Goal: Task Accomplishment & Management: Use online tool/utility

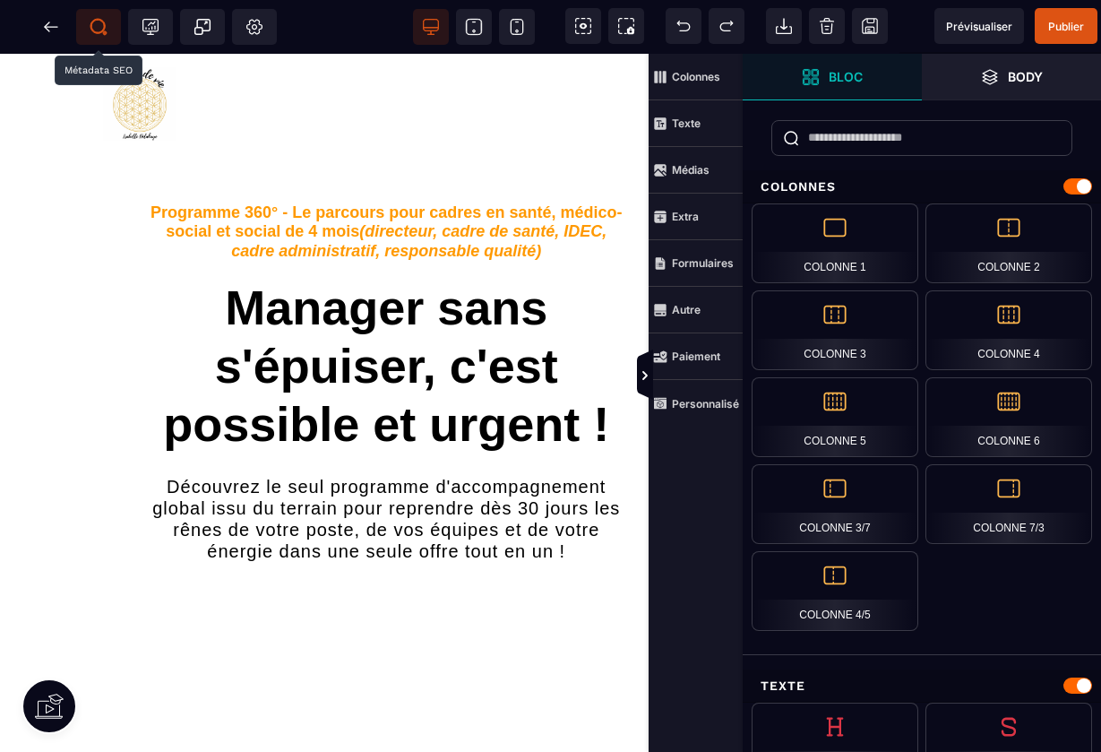
click at [96, 30] on icon at bounding box center [99, 27] width 18 height 18
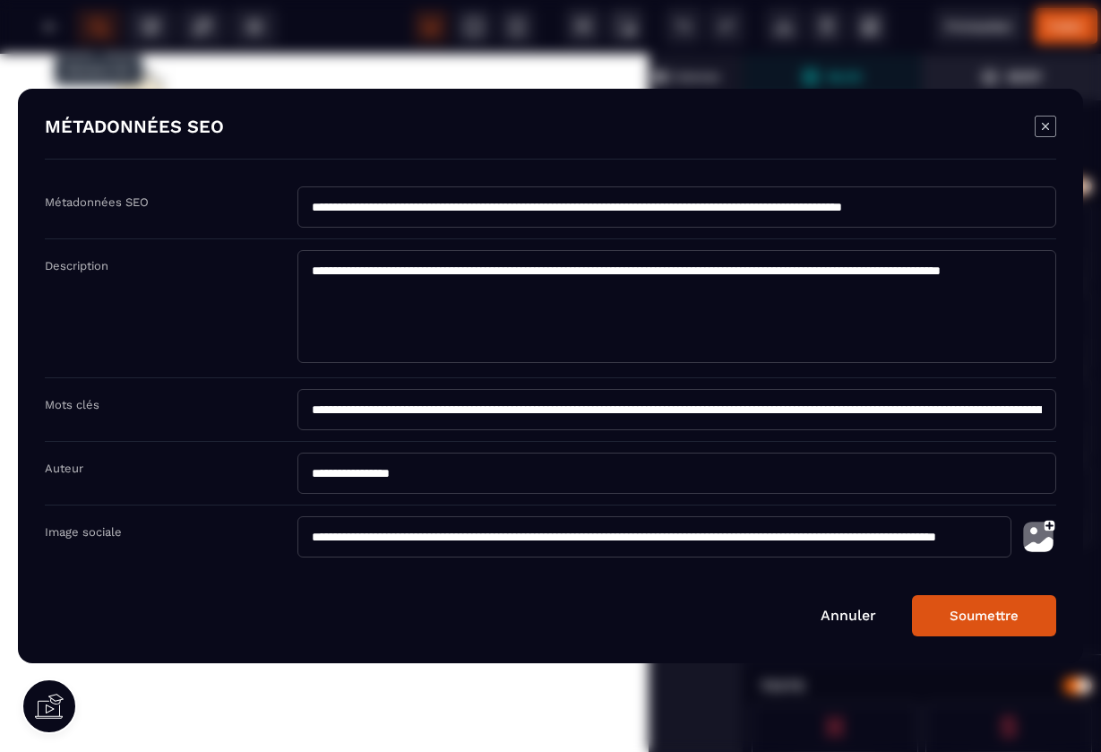
click at [990, 619] on button "Soumettre" at bounding box center [984, 615] width 144 height 41
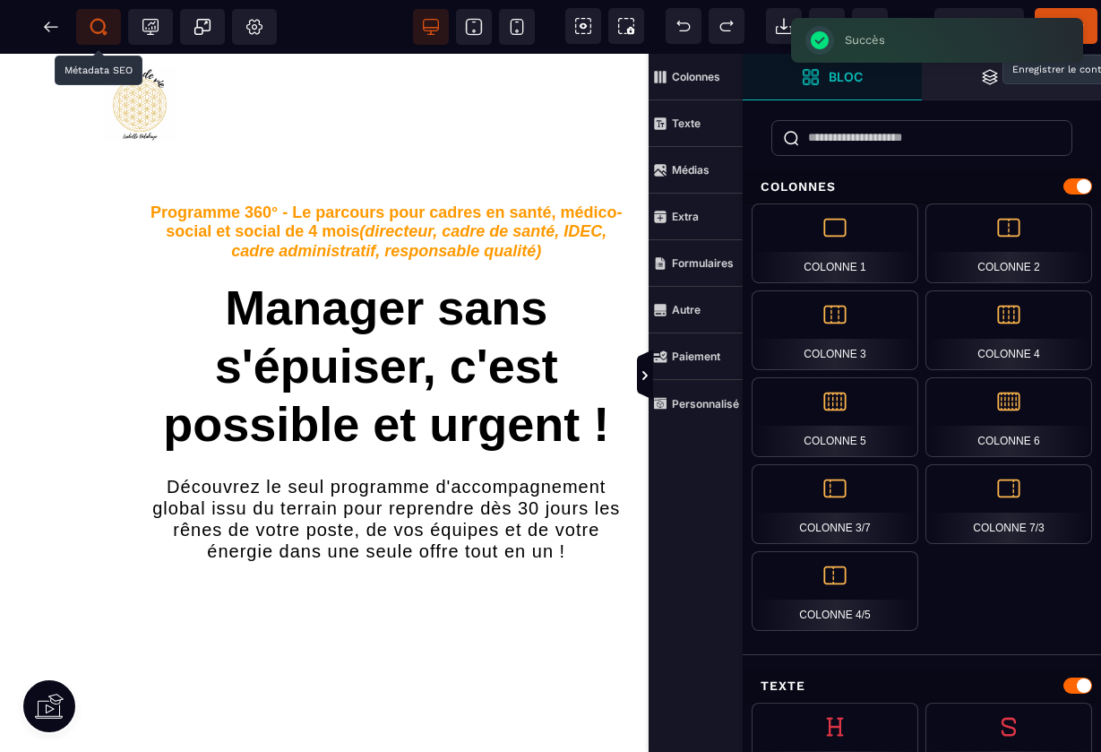
click at [1090, 21] on span "Publier" at bounding box center [1066, 26] width 63 height 36
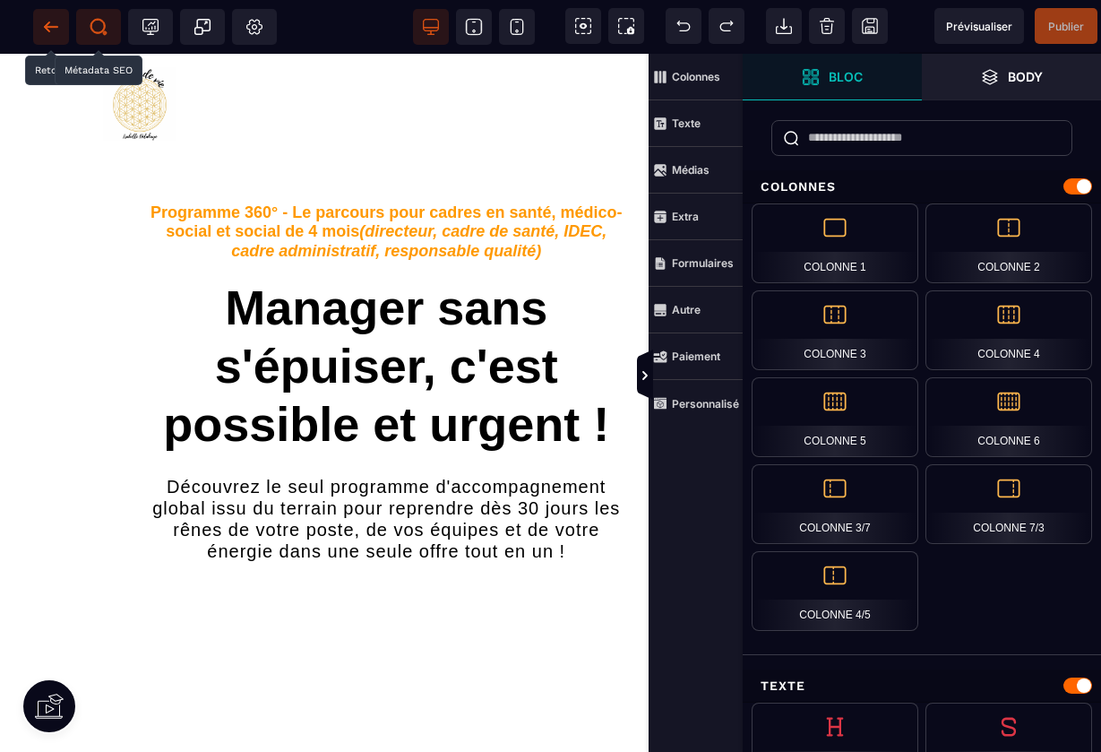
click at [46, 29] on icon at bounding box center [46, 27] width 5 height 10
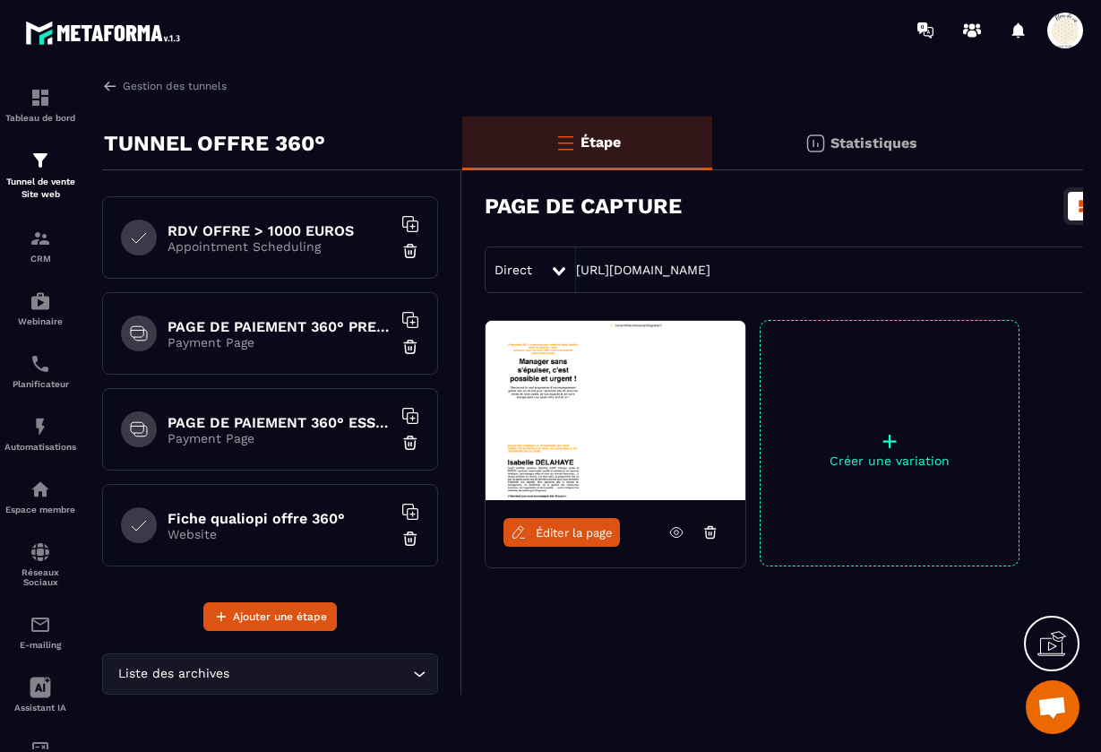
scroll to position [476, 0]
click at [229, 518] on h6 "Fiche qualiopi offre 360°" at bounding box center [280, 518] width 224 height 17
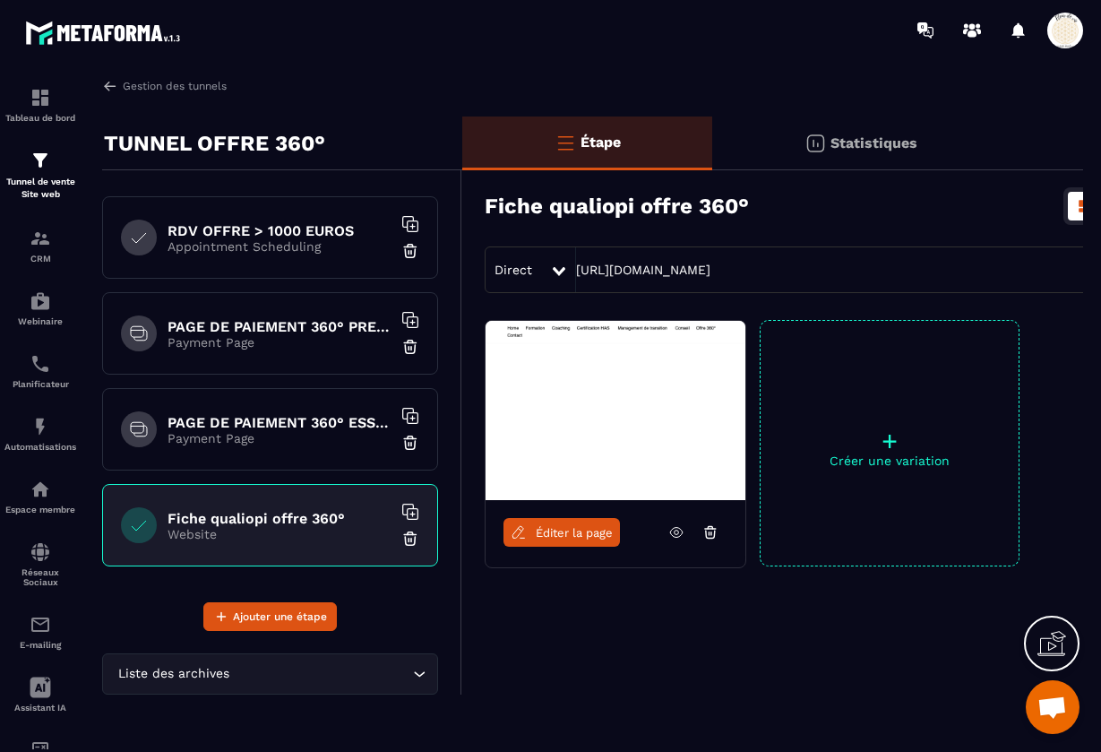
click at [554, 526] on span "Éditer la page" at bounding box center [574, 532] width 77 height 13
